Goal: Navigation & Orientation: Find specific page/section

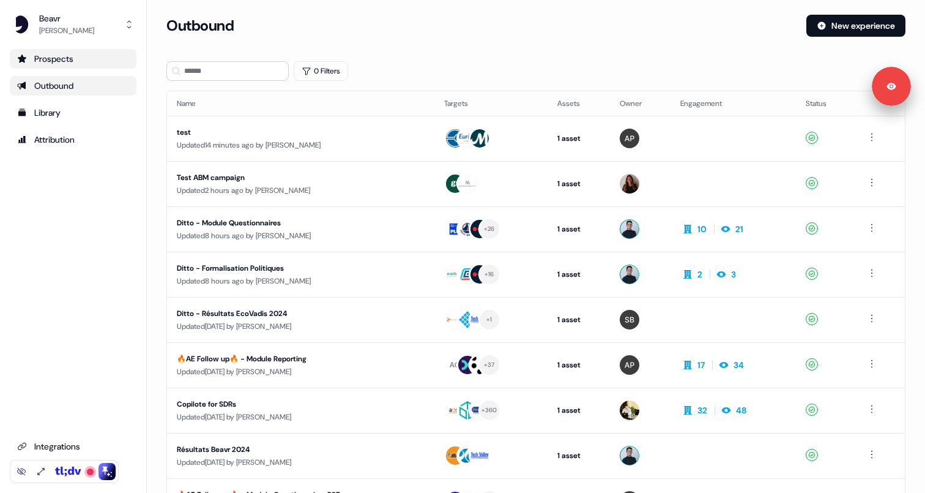
click at [76, 57] on div "Prospects" at bounding box center [73, 59] width 112 height 12
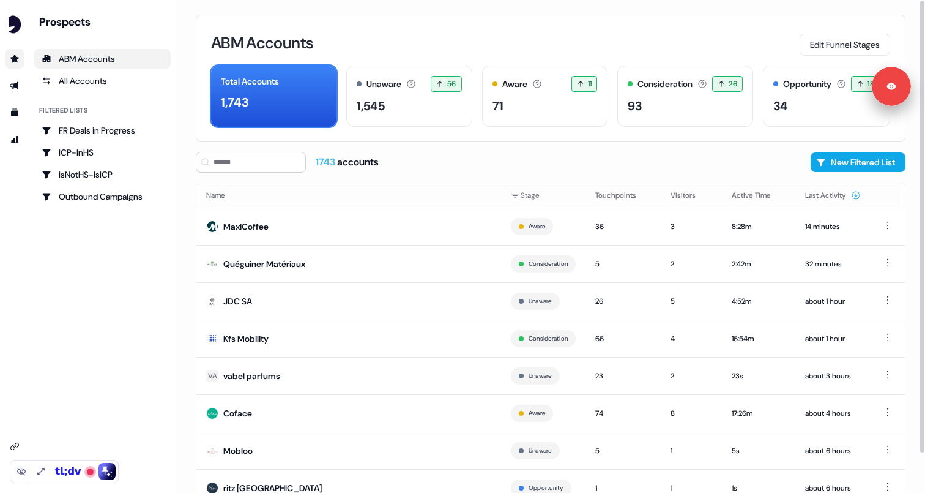
click at [683, 154] on div "1743 accounts New Filtered List" at bounding box center [551, 162] width 710 height 21
click at [851, 167] on button "New Filtered List" at bounding box center [858, 162] width 95 height 20
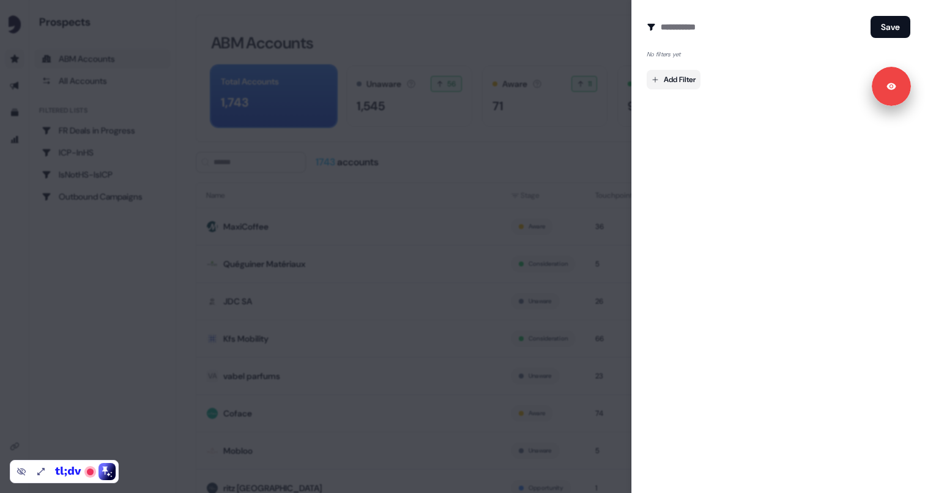
click at [676, 77] on body "For the best experience switch devices to a bigger screen. Go to Userled.io Pro…" at bounding box center [462, 246] width 925 height 493
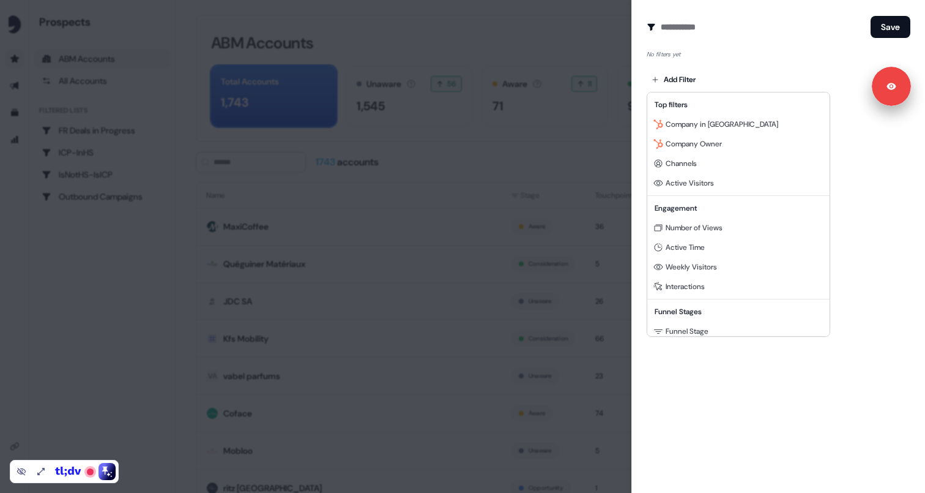
click at [716, 386] on div at bounding box center [462, 246] width 925 height 493
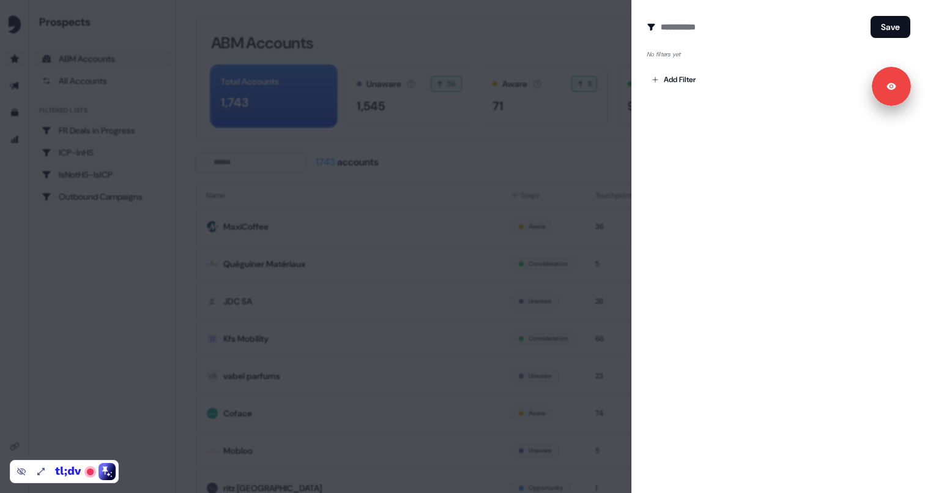
click at [587, 49] on div at bounding box center [462, 246] width 925 height 493
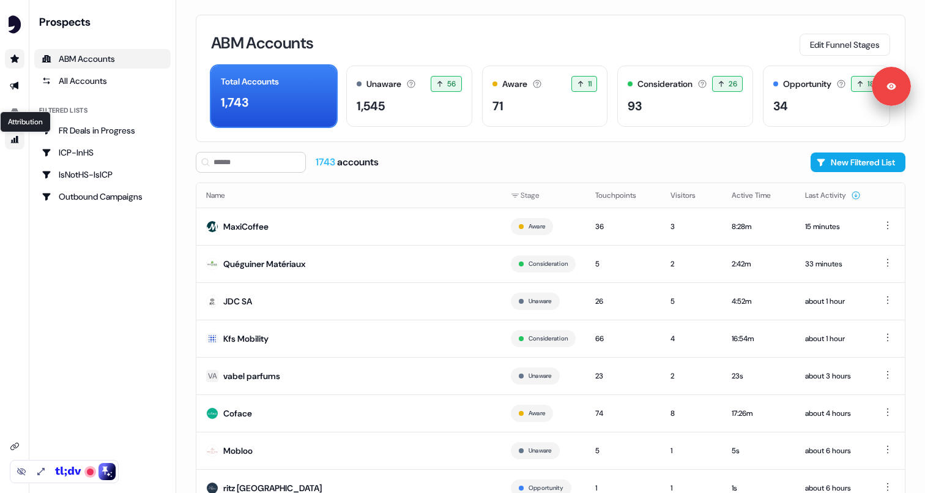
click at [17, 139] on icon "Go to attribution" at bounding box center [15, 139] width 8 height 7
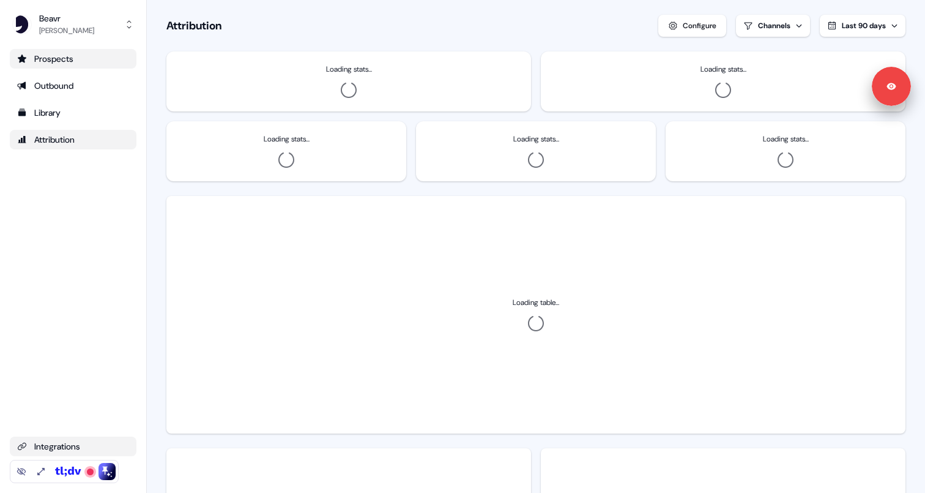
click at [72, 437] on link "Integrations" at bounding box center [73, 446] width 127 height 20
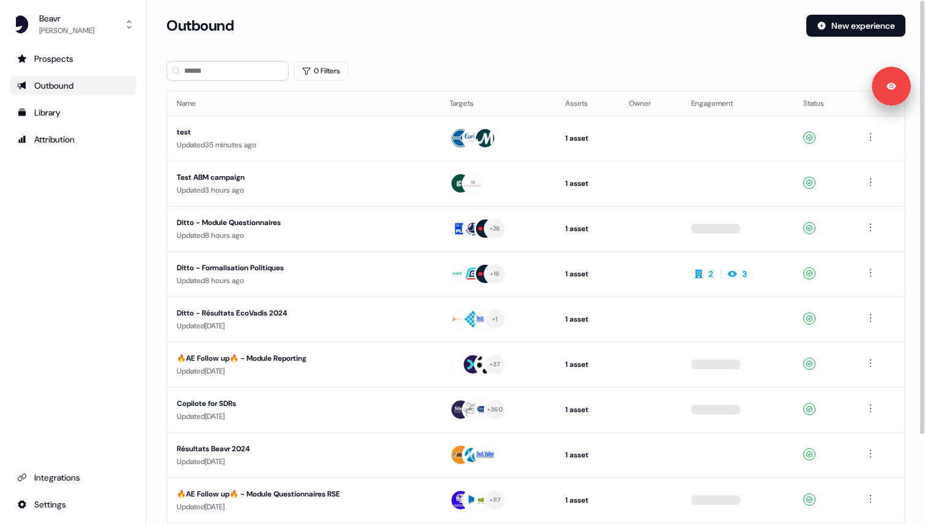
scroll to position [108, 0]
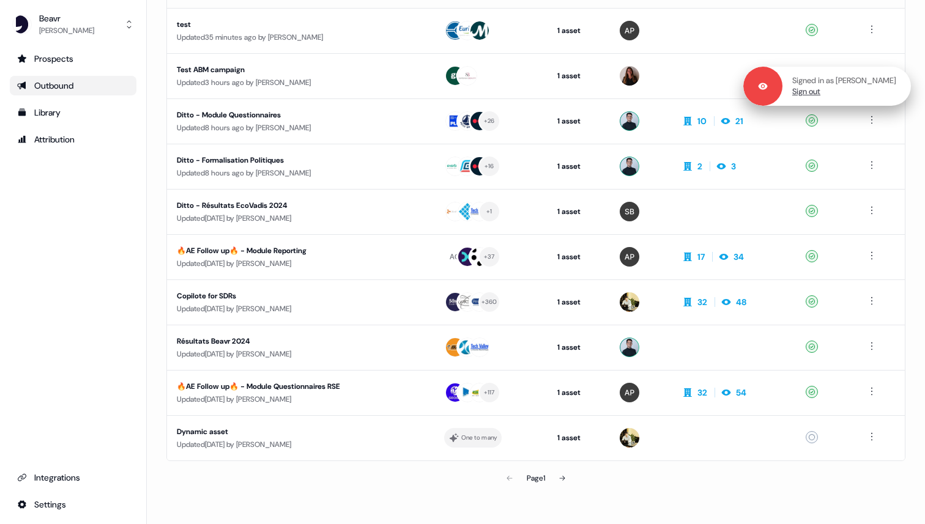
click at [801, 95] on link "Sign out" at bounding box center [806, 91] width 28 height 11
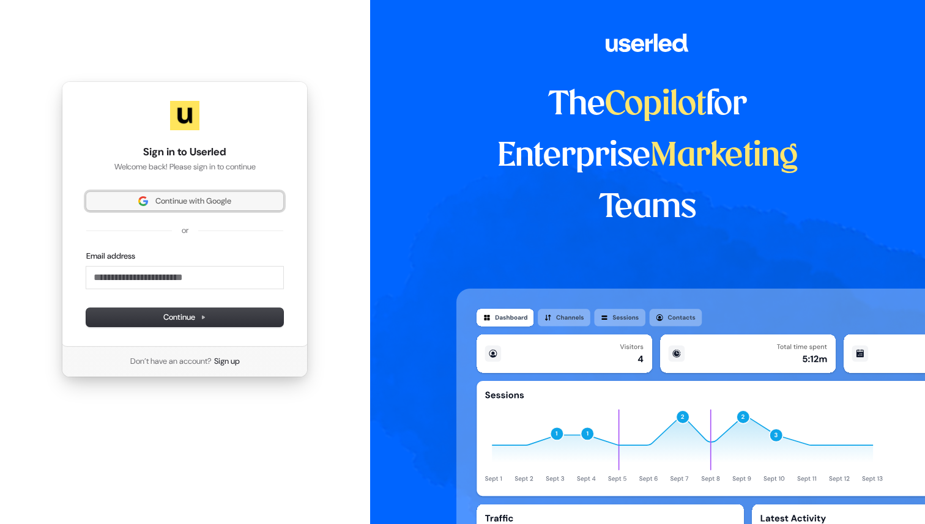
click at [236, 203] on span "Continue with Google" at bounding box center [185, 201] width 182 height 11
